Goal: Information Seeking & Learning: Learn about a topic

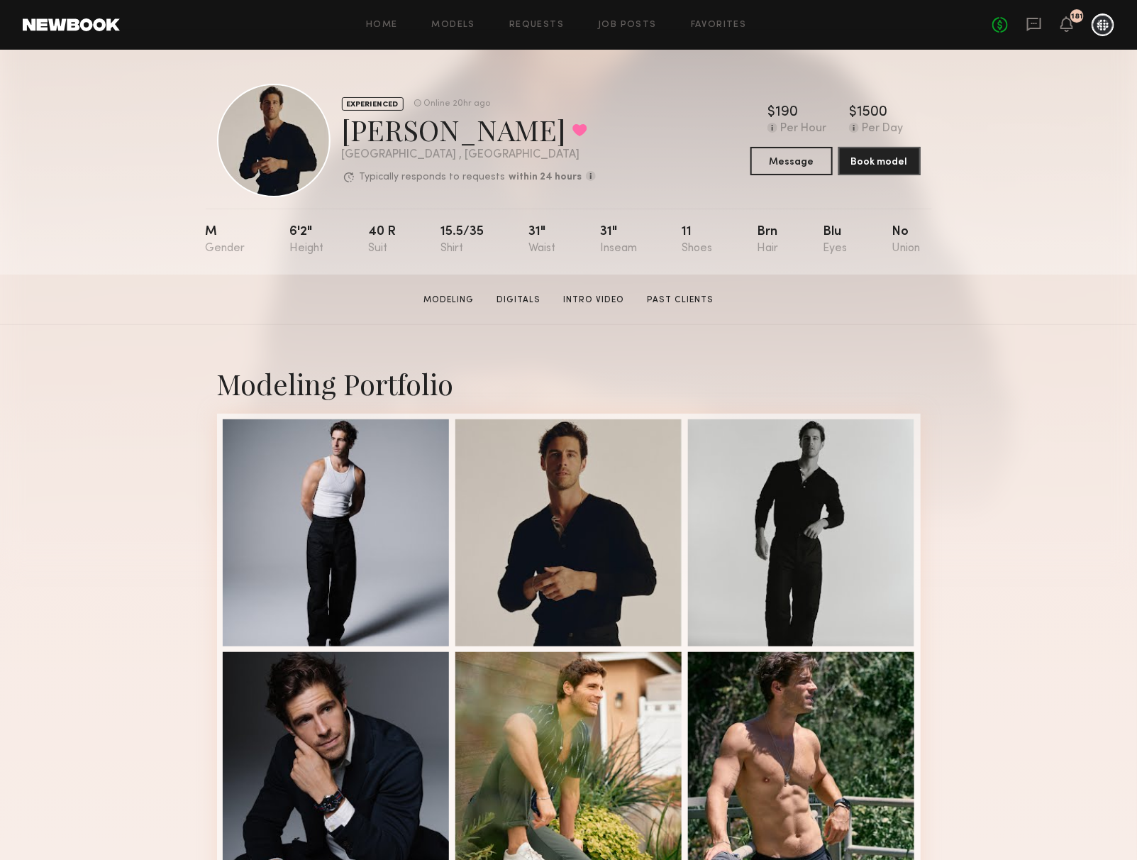
click at [1030, 500] on div "Modeling Portfolio View More" at bounding box center [568, 877] width 1137 height 1105
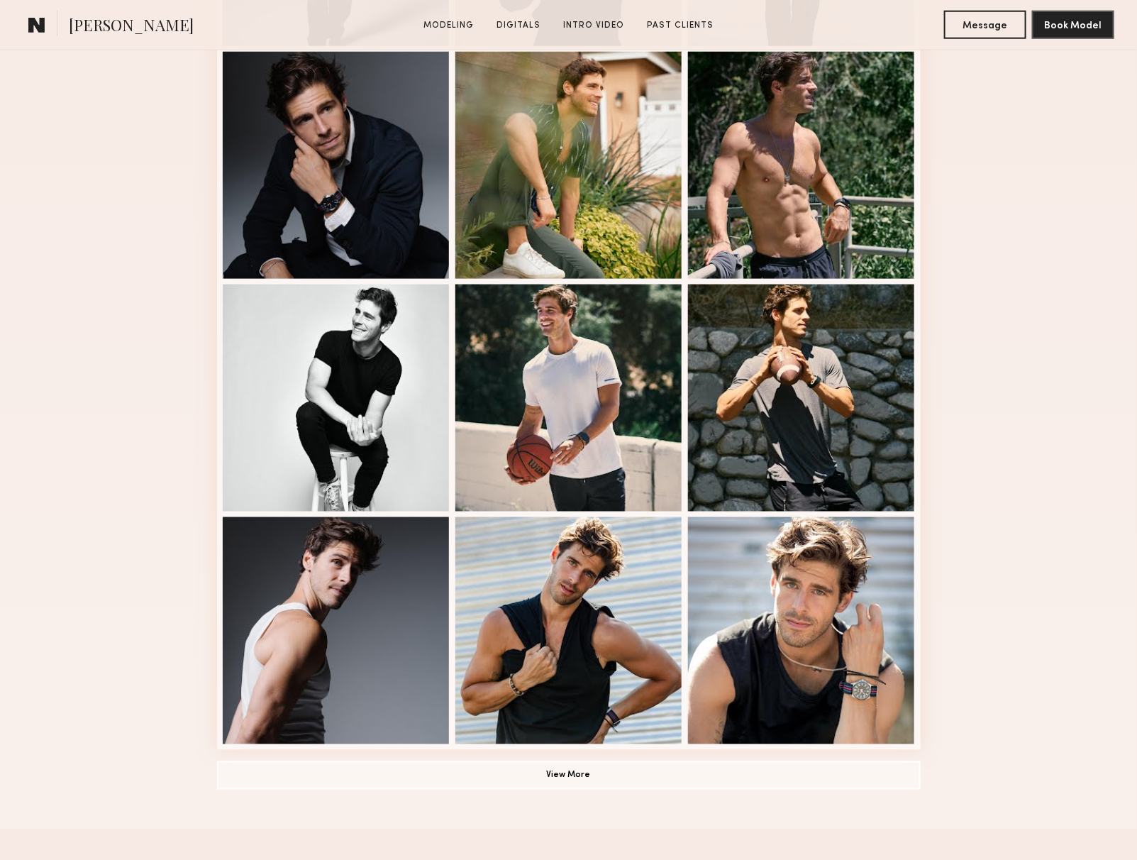
scroll to position [713, 0]
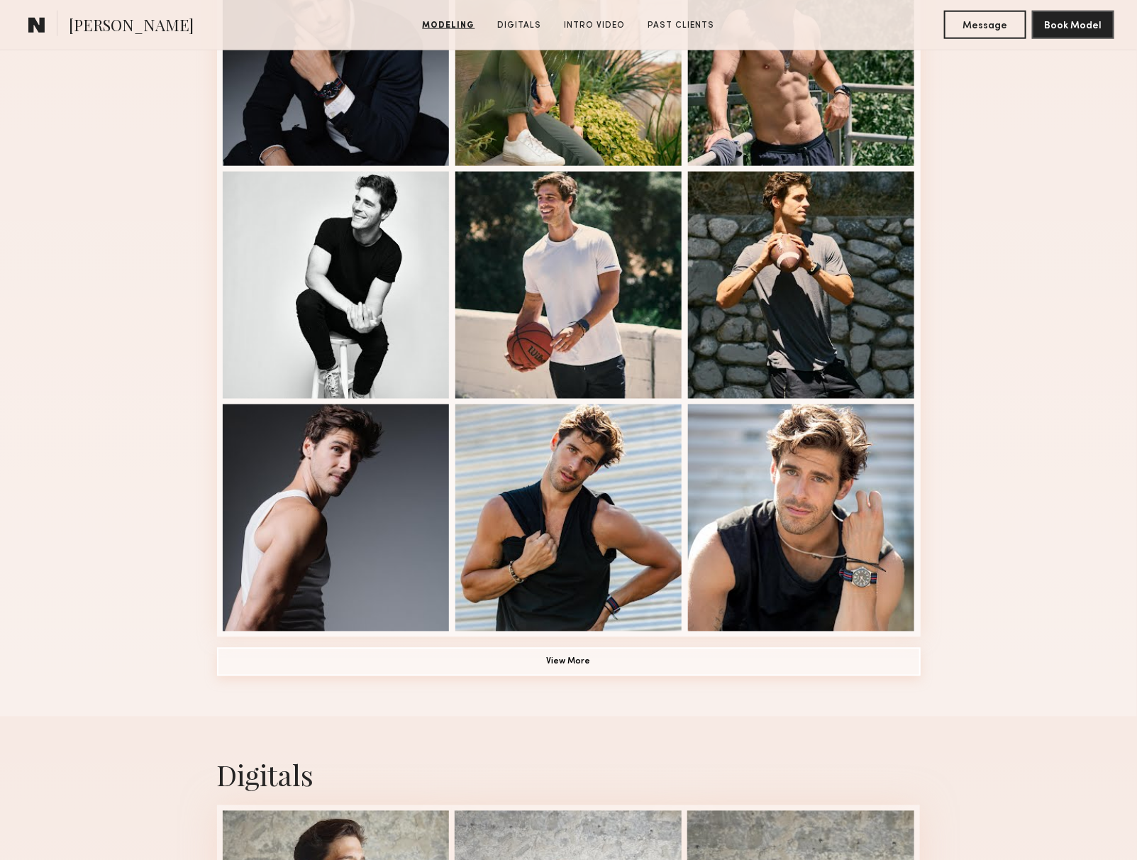
click at [558, 663] on button "View More" at bounding box center [569, 662] width 704 height 28
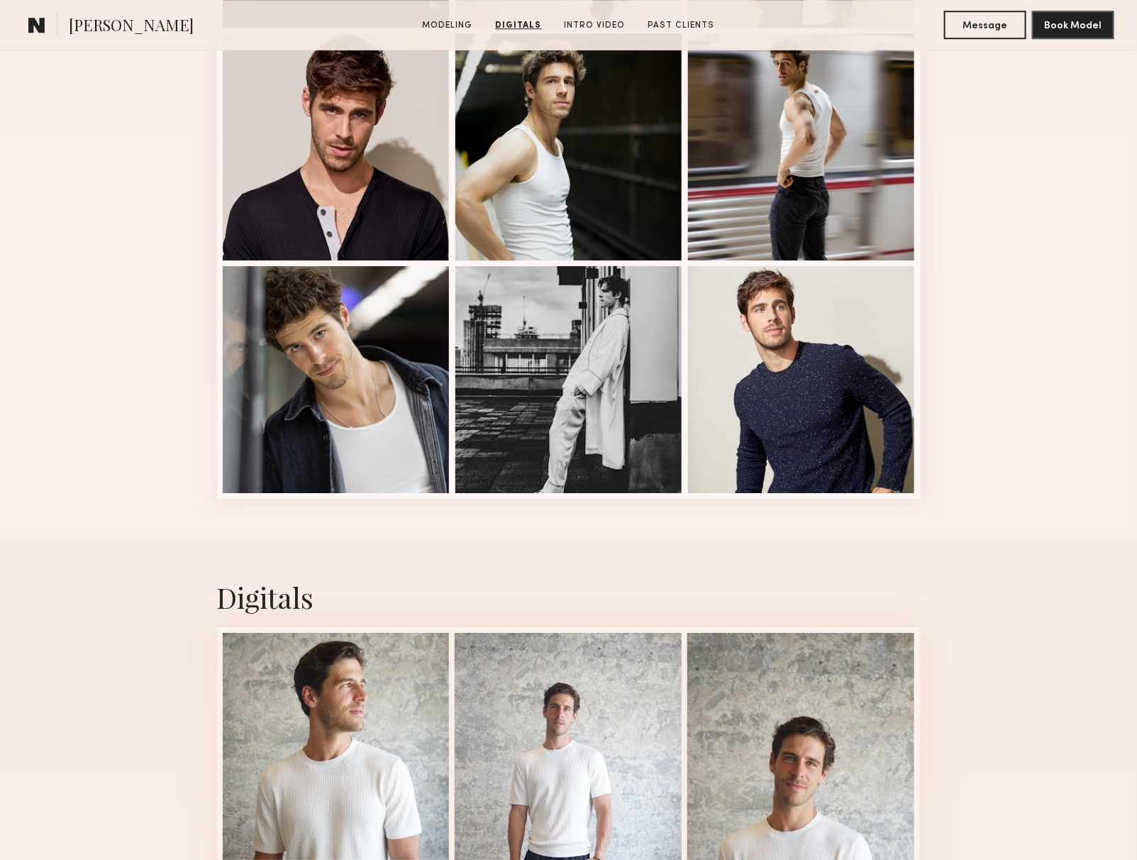
scroll to position [1761, 0]
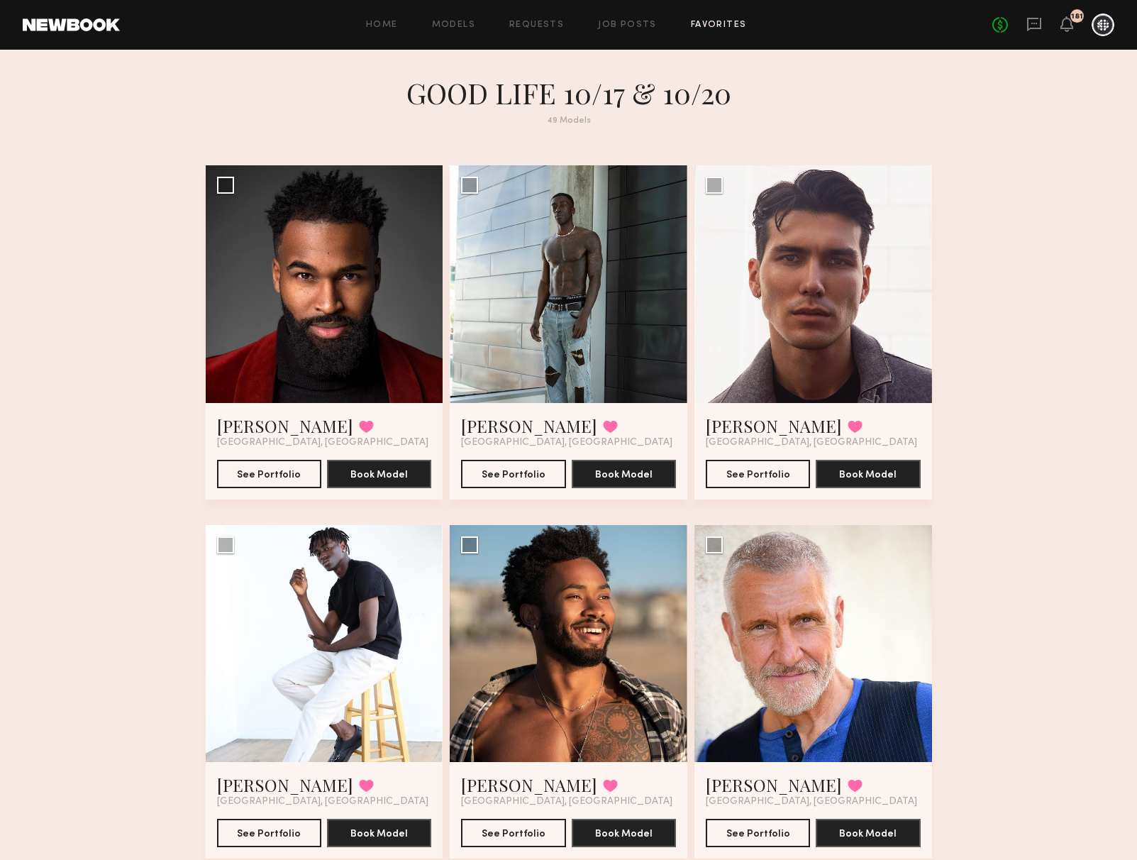
scroll to position [13, 0]
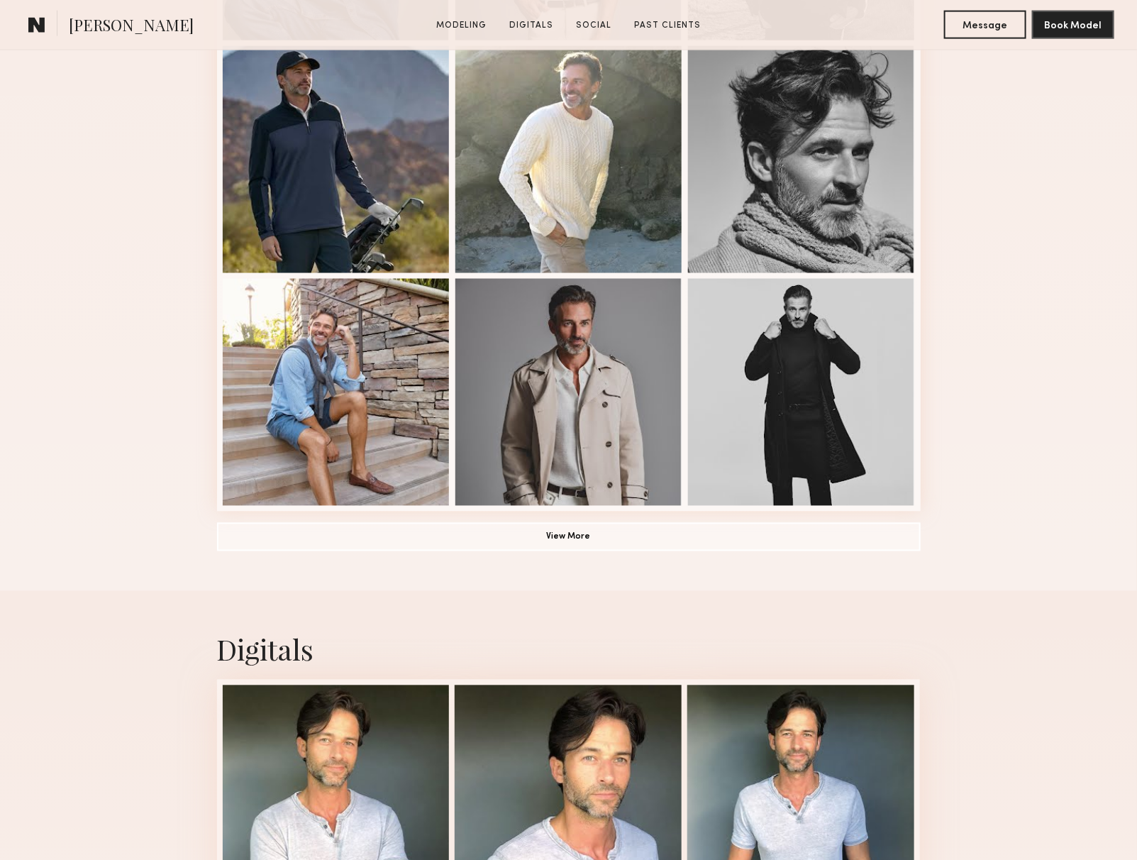
scroll to position [890, 0]
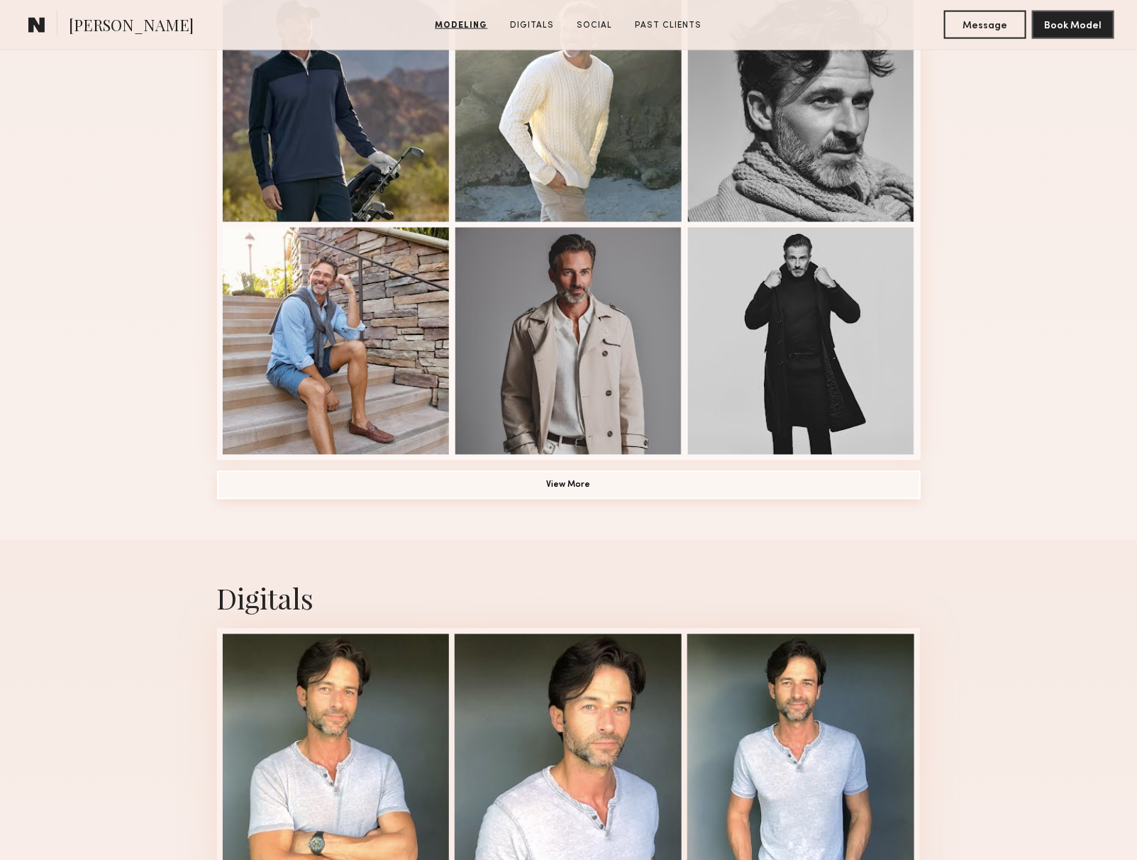
click at [575, 483] on button "View More" at bounding box center [569, 485] width 704 height 28
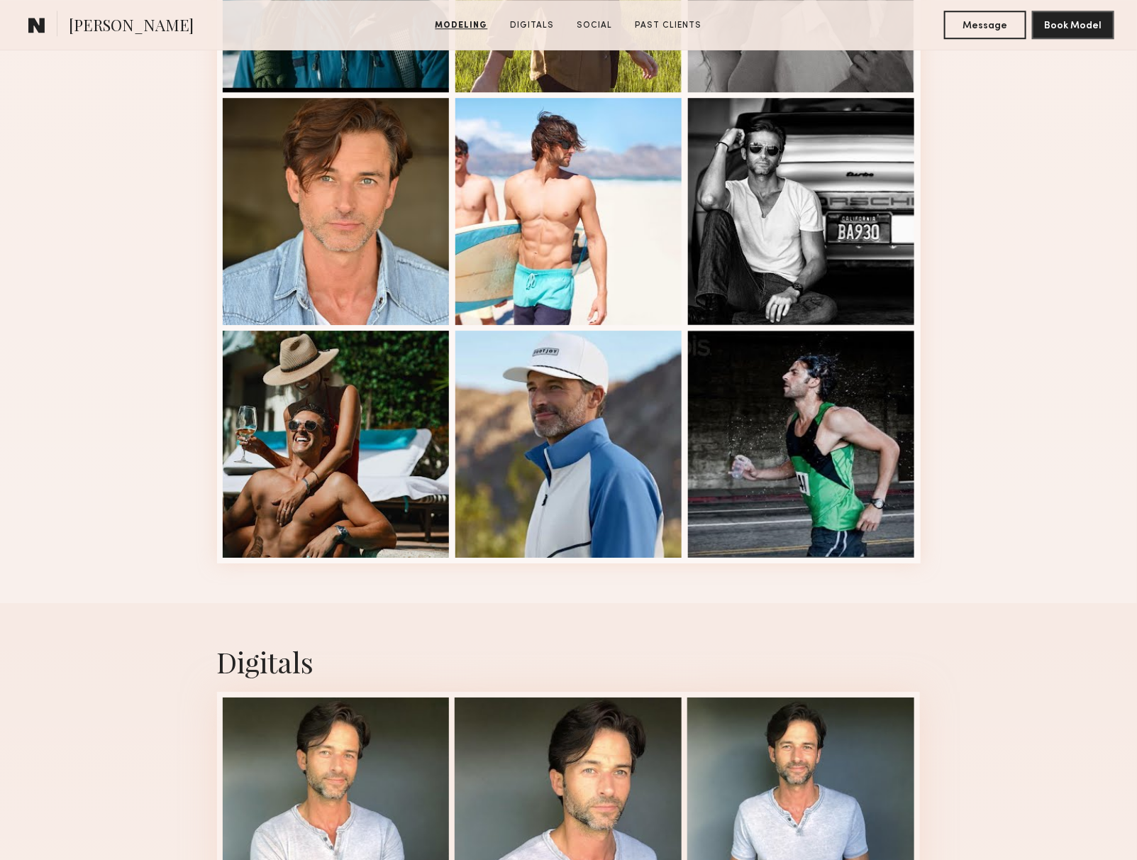
scroll to position [1730, 0]
